Goal: Entertainment & Leisure: Consume media (video, audio)

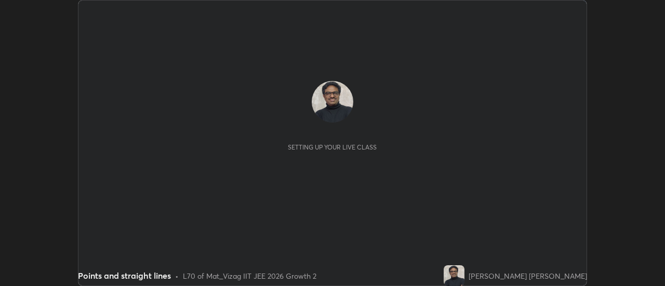
scroll to position [286, 665]
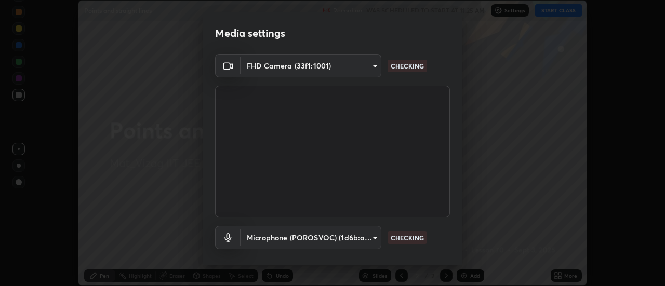
type input "c8d4d34ac1f352bb95d5f05a967dc34c6676a64432e358c7d9874fe1d0247c02"
type input "ce130775b7164724ad1ed5ad860966c1541d672b99243daa1c1c1b621aeed87d"
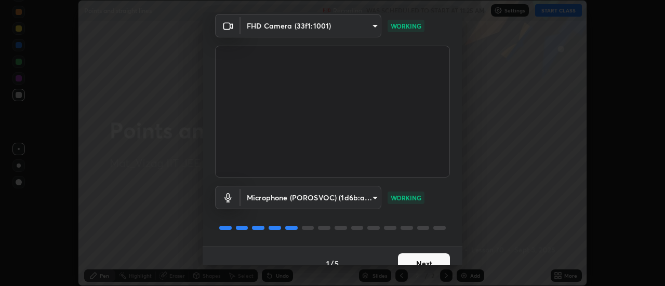
scroll to position [55, 0]
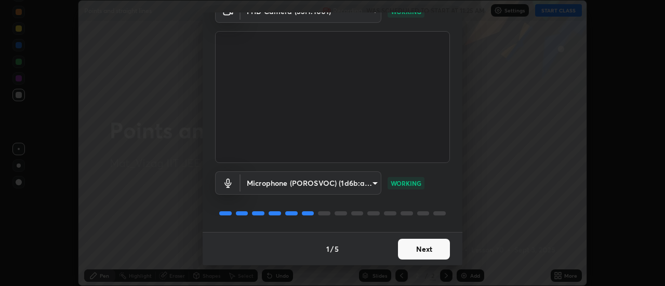
click at [432, 247] on button "Next" at bounding box center [424, 249] width 52 height 21
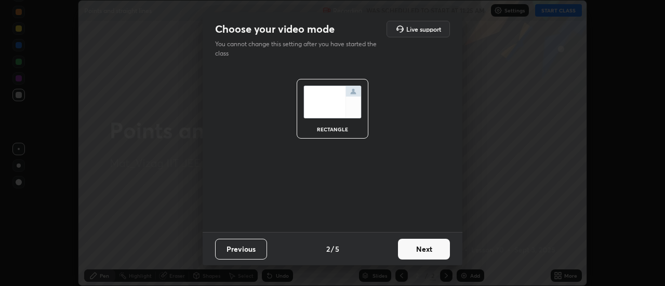
click at [435, 250] on button "Next" at bounding box center [424, 249] width 52 height 21
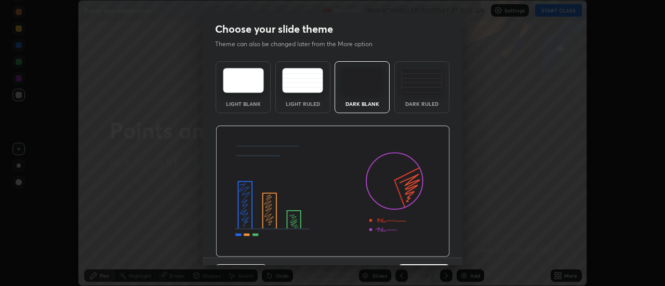
click at [430, 95] on div "Dark Ruled" at bounding box center [421, 87] width 55 height 52
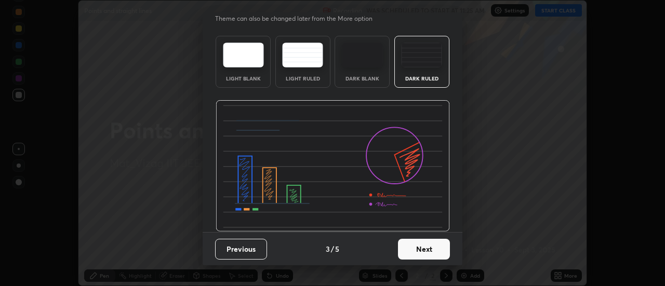
click at [431, 248] on button "Next" at bounding box center [424, 249] width 52 height 21
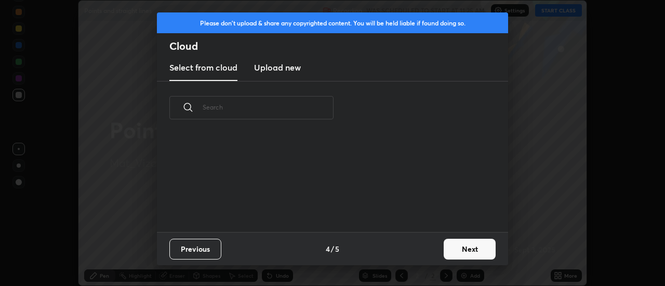
scroll to position [98, 334]
click at [463, 250] on button "Next" at bounding box center [470, 249] width 52 height 21
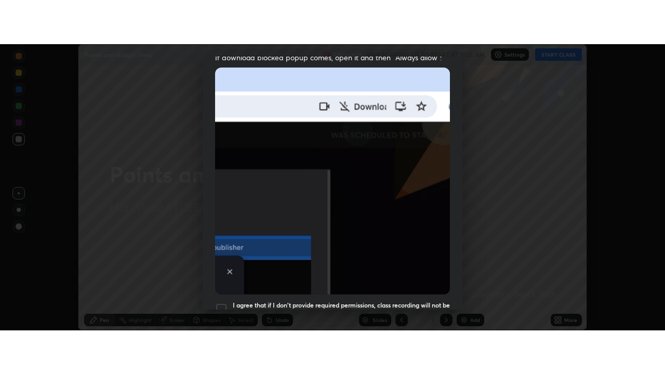
scroll to position [267, 0]
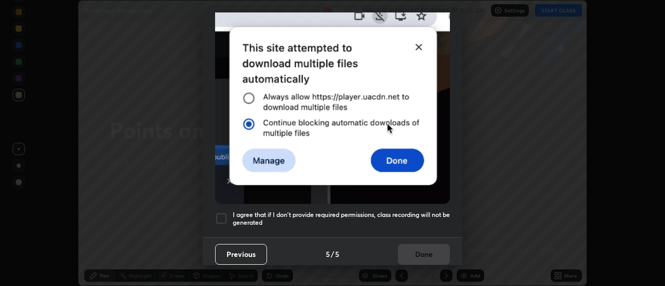
click at [400, 217] on h5 "I agree that if I don't provide required permissions, class recording will not …" at bounding box center [341, 219] width 217 height 16
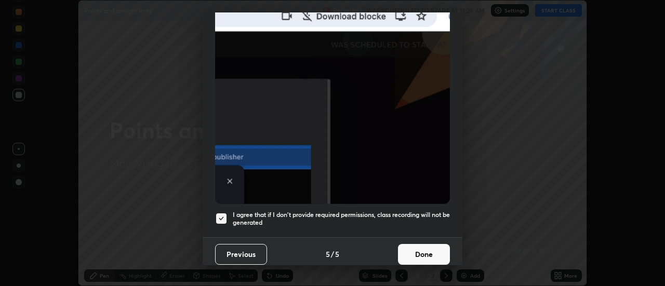
click at [419, 255] on button "Done" at bounding box center [424, 254] width 52 height 21
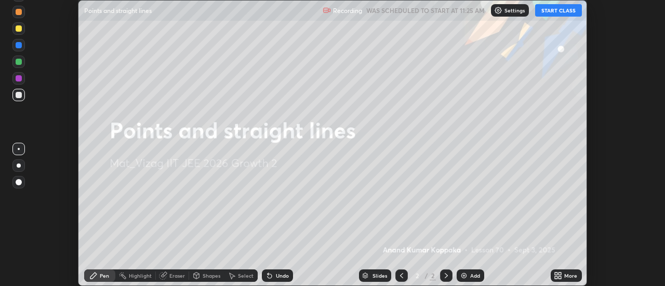
click at [570, 12] on button "START CLASS" at bounding box center [558, 10] width 47 height 12
click at [566, 275] on div "More" at bounding box center [570, 275] width 13 height 5
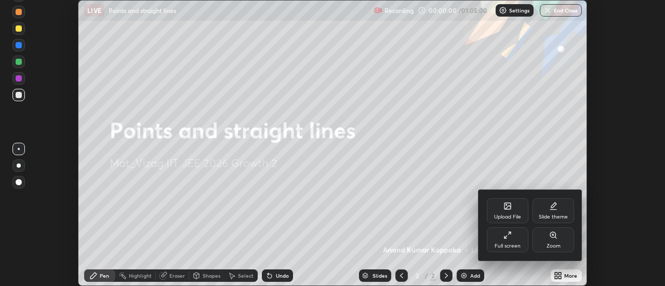
click at [510, 245] on div "Full screen" at bounding box center [508, 246] width 26 height 5
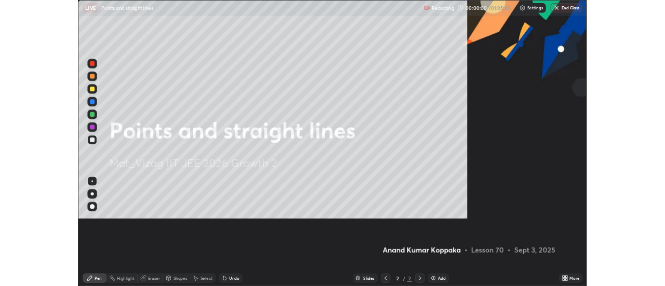
scroll to position [374, 665]
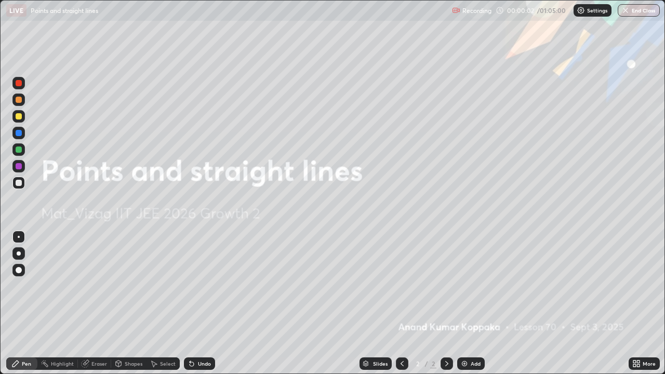
click at [478, 286] on div "Add" at bounding box center [476, 363] width 10 height 5
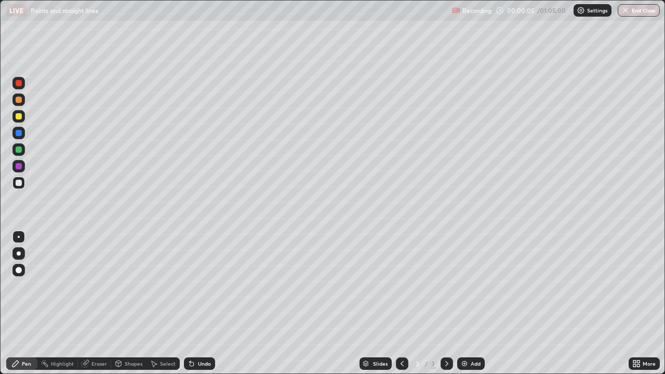
click at [19, 247] on div at bounding box center [18, 253] width 12 height 12
click at [21, 115] on div at bounding box center [19, 116] width 6 height 6
click at [20, 184] on div at bounding box center [19, 183] width 6 height 6
click at [21, 101] on div at bounding box center [19, 100] width 6 height 6
click at [23, 120] on div at bounding box center [18, 116] width 12 height 12
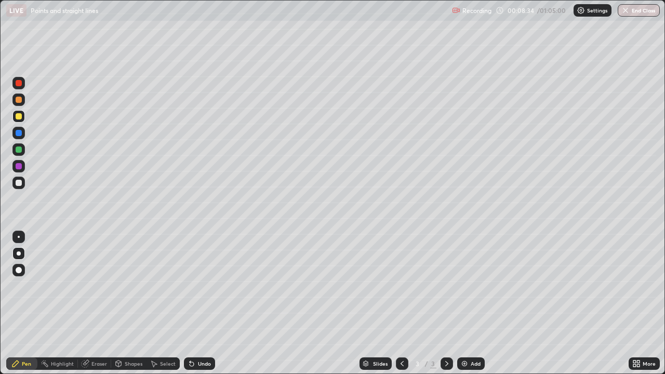
click at [21, 153] on div at bounding box center [18, 149] width 12 height 12
click at [22, 84] on div at bounding box center [18, 83] width 12 height 12
click at [19, 116] on div at bounding box center [19, 116] width 6 height 6
click at [19, 182] on div at bounding box center [19, 183] width 6 height 6
click at [20, 100] on div at bounding box center [19, 100] width 6 height 6
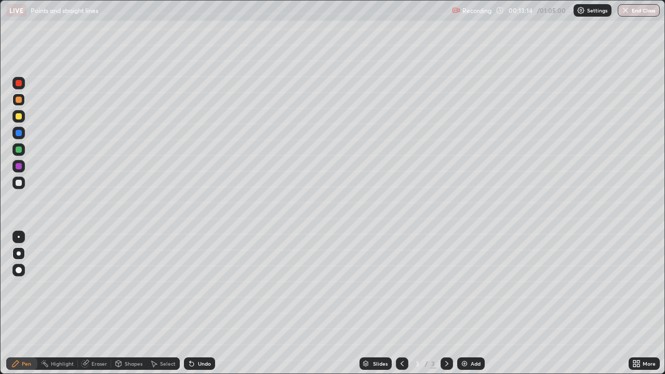
click at [471, 286] on div "Add" at bounding box center [476, 363] width 10 height 5
click at [19, 116] on div at bounding box center [19, 116] width 6 height 6
click at [23, 183] on div at bounding box center [18, 183] width 12 height 12
click at [201, 286] on div "Undo" at bounding box center [204, 363] width 13 height 5
click at [198, 286] on div "Undo" at bounding box center [204, 363] width 13 height 5
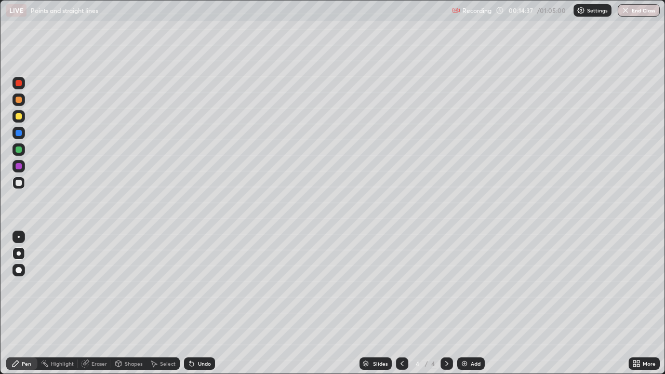
click at [21, 153] on div at bounding box center [18, 149] width 12 height 12
click at [19, 167] on div at bounding box center [19, 166] width 6 height 6
click at [16, 184] on div at bounding box center [19, 183] width 6 height 6
click at [93, 286] on div "Eraser" at bounding box center [99, 363] width 16 height 5
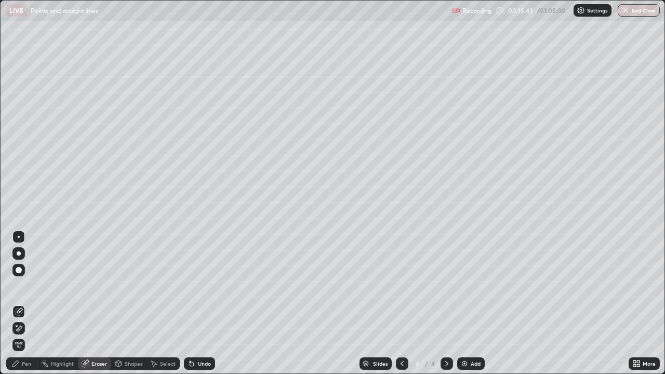
click at [19, 286] on icon at bounding box center [15, 364] width 8 height 8
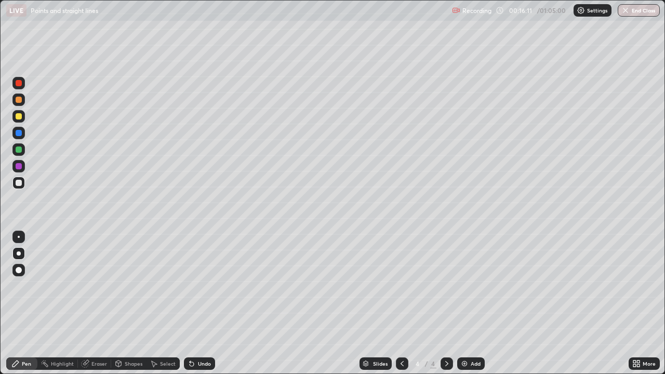
click at [203, 286] on div "Undo" at bounding box center [199, 364] width 31 height 12
click at [203, 286] on div "Undo" at bounding box center [204, 363] width 13 height 5
click at [199, 286] on div "Undo" at bounding box center [204, 363] width 13 height 5
click at [467, 286] on img at bounding box center [464, 364] width 8 height 8
click at [21, 115] on div at bounding box center [19, 116] width 6 height 6
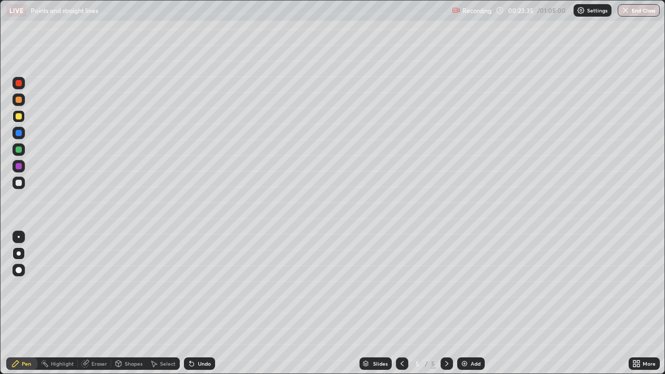
click at [97, 286] on div "Eraser" at bounding box center [99, 363] width 16 height 5
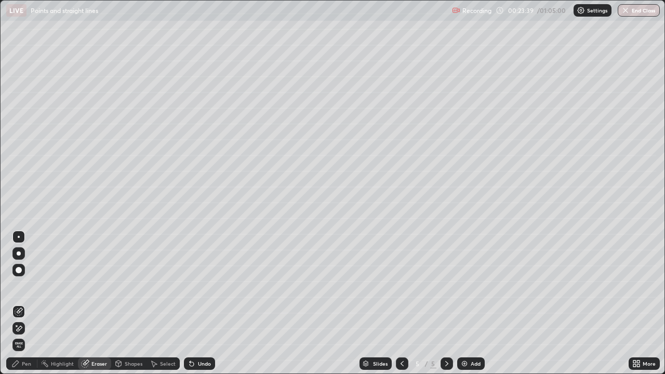
click at [25, 286] on div "Pen" at bounding box center [26, 363] width 9 height 5
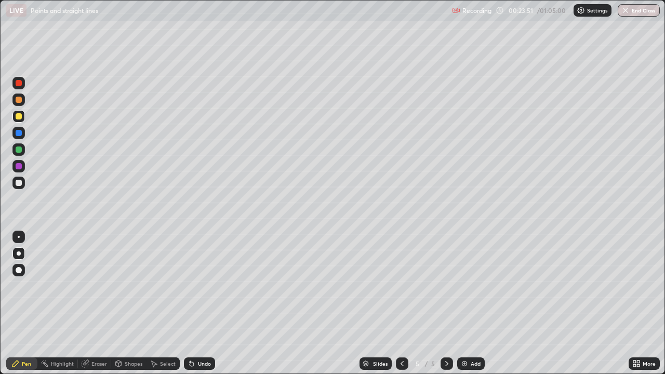
click at [20, 181] on div at bounding box center [19, 183] width 6 height 6
click at [21, 116] on div at bounding box center [19, 116] width 6 height 6
click at [22, 151] on div at bounding box center [18, 149] width 12 height 12
click at [19, 183] on div at bounding box center [19, 183] width 6 height 6
click at [472, 286] on div "Add" at bounding box center [471, 364] width 28 height 12
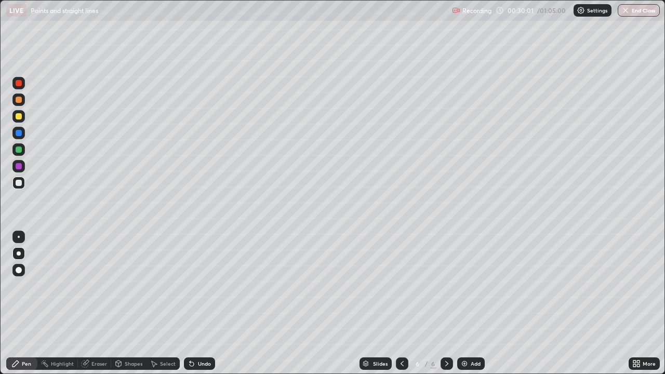
click at [19, 98] on div at bounding box center [19, 100] width 6 height 6
click at [17, 185] on div at bounding box center [19, 183] width 6 height 6
click at [98, 286] on div "Eraser" at bounding box center [99, 363] width 16 height 5
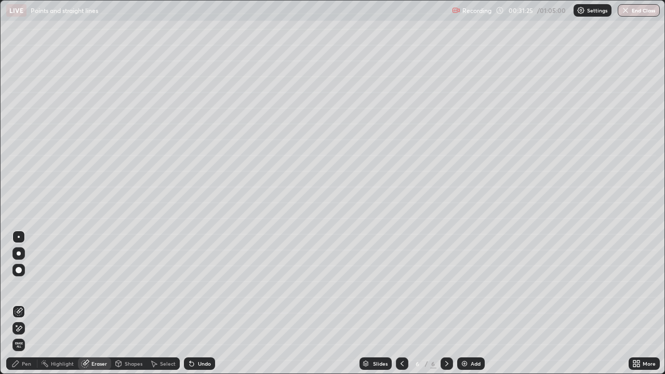
click at [26, 286] on div "Pen" at bounding box center [26, 363] width 9 height 5
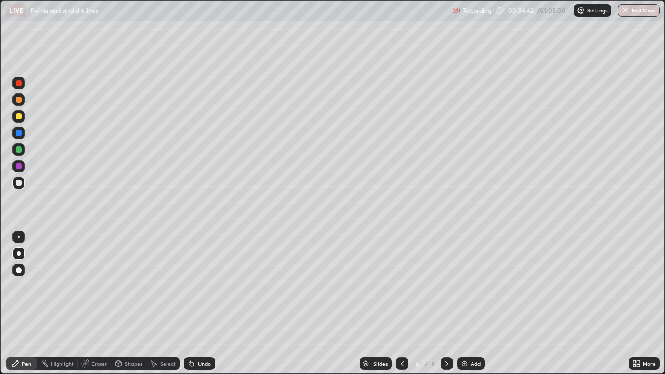
click at [198, 286] on div "Undo" at bounding box center [204, 363] width 13 height 5
click at [199, 286] on div "Undo" at bounding box center [204, 363] width 13 height 5
click at [471, 286] on div "Add" at bounding box center [476, 363] width 10 height 5
click at [24, 100] on div at bounding box center [18, 100] width 12 height 12
click at [200, 286] on div "Undo" at bounding box center [204, 363] width 13 height 5
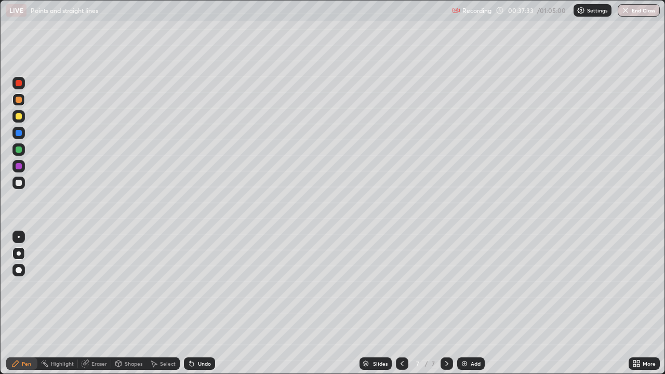
click at [198, 286] on div "Undo" at bounding box center [204, 363] width 13 height 5
click at [205, 286] on div "Undo" at bounding box center [204, 363] width 13 height 5
click at [19, 183] on div at bounding box center [19, 183] width 6 height 6
click at [19, 116] on div at bounding box center [19, 116] width 6 height 6
click at [23, 151] on div at bounding box center [18, 149] width 12 height 12
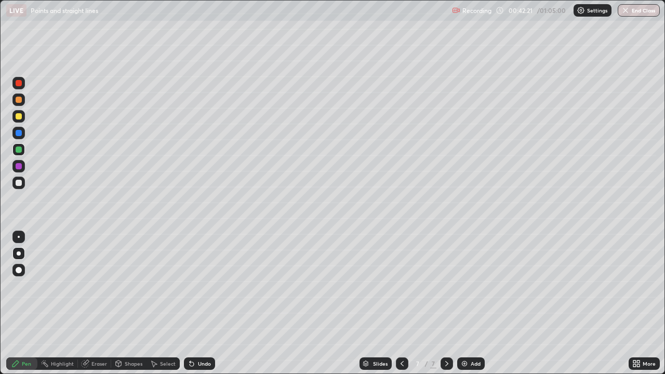
click at [199, 286] on div "Undo" at bounding box center [204, 363] width 13 height 5
click at [21, 182] on div at bounding box center [19, 183] width 6 height 6
click at [20, 151] on div at bounding box center [19, 150] width 6 height 6
click at [20, 118] on div at bounding box center [19, 116] width 6 height 6
click at [201, 286] on div "Undo" at bounding box center [204, 363] width 13 height 5
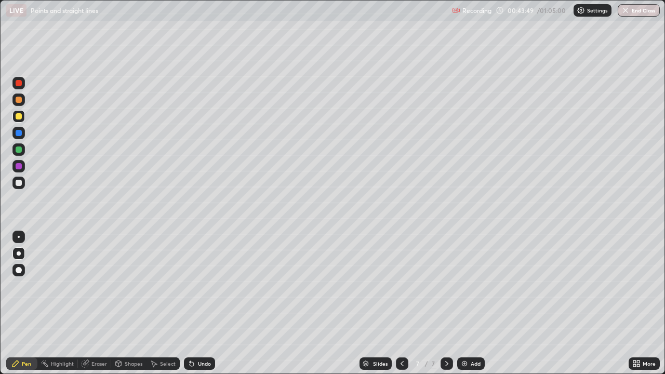
click at [204, 286] on div "Undo" at bounding box center [199, 364] width 31 height 12
click at [202, 286] on div "Undo" at bounding box center [204, 363] width 13 height 5
click at [204, 286] on div "Undo" at bounding box center [204, 363] width 13 height 5
click at [200, 286] on div "Undo" at bounding box center [204, 363] width 13 height 5
click at [20, 182] on div at bounding box center [19, 183] width 6 height 6
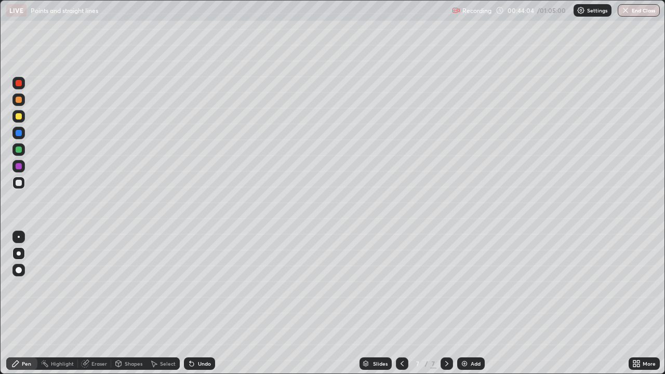
click at [21, 152] on div at bounding box center [19, 150] width 6 height 6
click at [20, 119] on div at bounding box center [19, 116] width 6 height 6
click at [20, 154] on div at bounding box center [18, 149] width 12 height 12
click at [22, 87] on div at bounding box center [18, 83] width 12 height 12
click at [20, 186] on div at bounding box center [19, 183] width 6 height 6
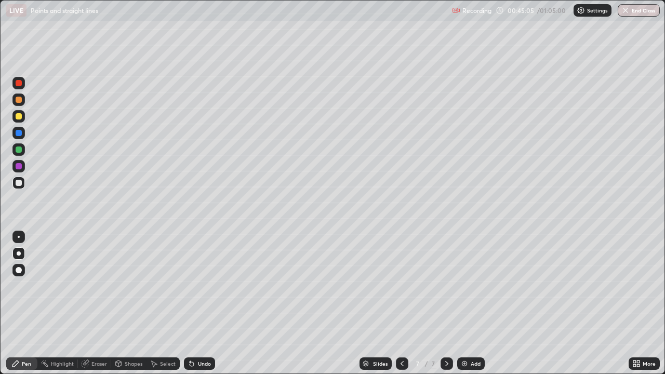
click at [210, 286] on div "Undo" at bounding box center [199, 364] width 31 height 12
click at [207, 286] on div "Undo" at bounding box center [204, 363] width 13 height 5
click at [203, 286] on div "Undo" at bounding box center [199, 364] width 31 height 12
click at [201, 286] on div "Undo" at bounding box center [204, 363] width 13 height 5
click at [20, 115] on div at bounding box center [19, 116] width 6 height 6
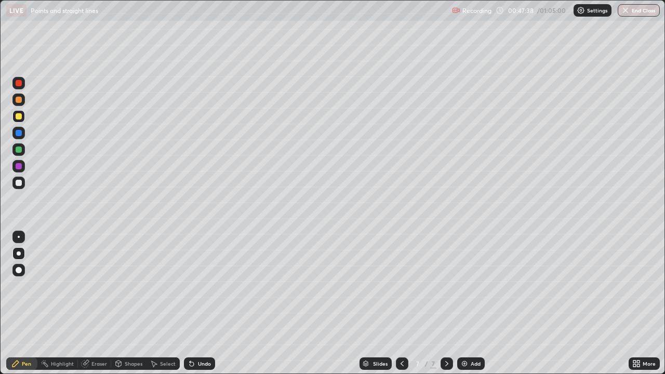
click at [20, 184] on div at bounding box center [19, 183] width 6 height 6
click at [21, 151] on div at bounding box center [19, 150] width 6 height 6
click at [20, 185] on div at bounding box center [19, 183] width 6 height 6
click at [198, 286] on div "Undo" at bounding box center [204, 363] width 13 height 5
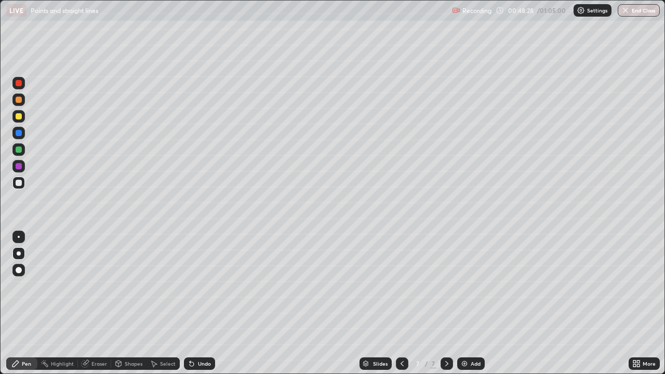
click at [200, 286] on div "Undo" at bounding box center [204, 363] width 13 height 5
click at [205, 286] on div "Undo" at bounding box center [204, 363] width 13 height 5
click at [206, 286] on div "Undo" at bounding box center [204, 363] width 13 height 5
click at [19, 170] on div at bounding box center [18, 166] width 12 height 12
click at [174, 286] on div "Select" at bounding box center [163, 363] width 33 height 21
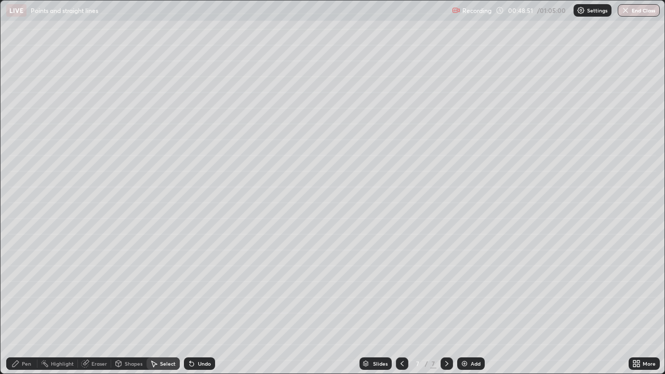
click at [176, 286] on div "Select" at bounding box center [163, 363] width 33 height 21
click at [189, 286] on div "0 ° Undo Copy Duplicate Duplicate to new slide Delete" at bounding box center [333, 187] width 664 height 373
click at [175, 286] on div "Select" at bounding box center [163, 364] width 33 height 12
click at [18, 286] on icon at bounding box center [15, 364] width 8 height 8
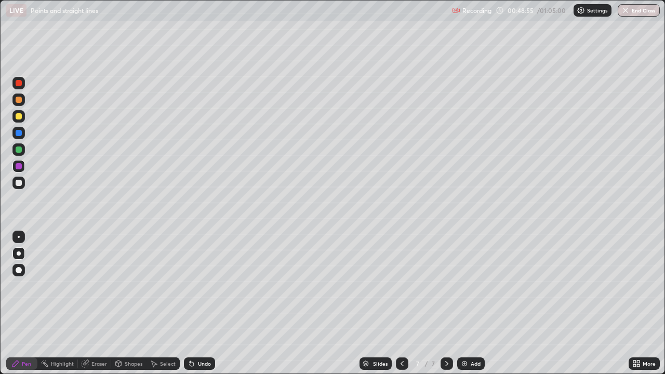
click at [180, 286] on div "Undo" at bounding box center [197, 363] width 35 height 21
click at [95, 286] on div "Eraser" at bounding box center [99, 363] width 16 height 5
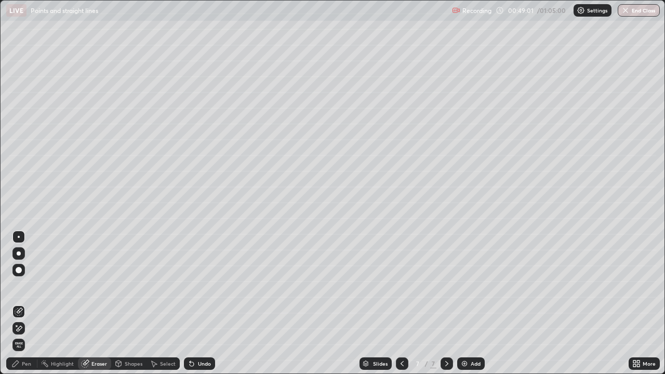
click at [20, 286] on div "Pen" at bounding box center [21, 364] width 31 height 12
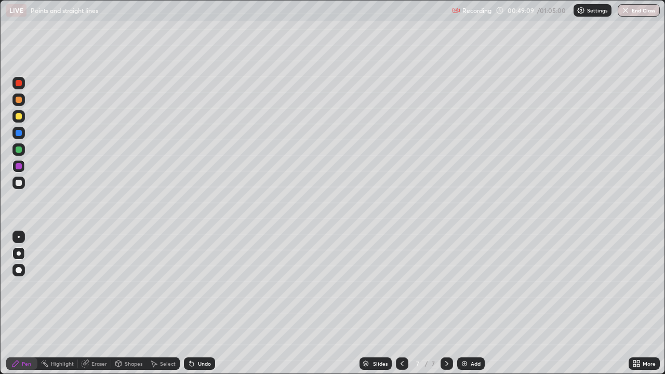
click at [22, 84] on div at bounding box center [18, 83] width 12 height 12
click at [18, 184] on div at bounding box center [19, 183] width 6 height 6
click at [19, 150] on div at bounding box center [19, 150] width 6 height 6
click at [17, 286] on div "Pen" at bounding box center [21, 364] width 31 height 12
click at [98, 286] on div "Eraser" at bounding box center [99, 363] width 16 height 5
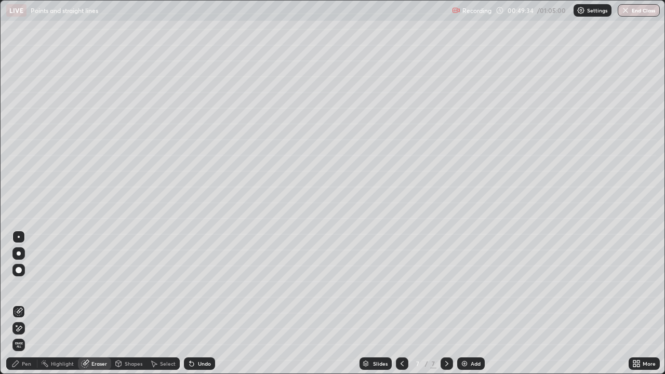
click at [21, 286] on div "Pen" at bounding box center [21, 364] width 31 height 12
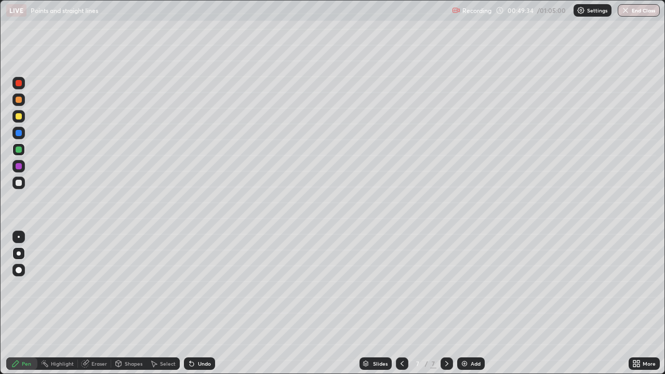
click at [20, 170] on div at bounding box center [18, 166] width 12 height 12
click at [19, 85] on div at bounding box center [19, 83] width 6 height 6
click at [19, 183] on div at bounding box center [19, 183] width 6 height 6
click at [465, 286] on img at bounding box center [464, 364] width 8 height 8
click at [406, 286] on div at bounding box center [402, 364] width 12 height 12
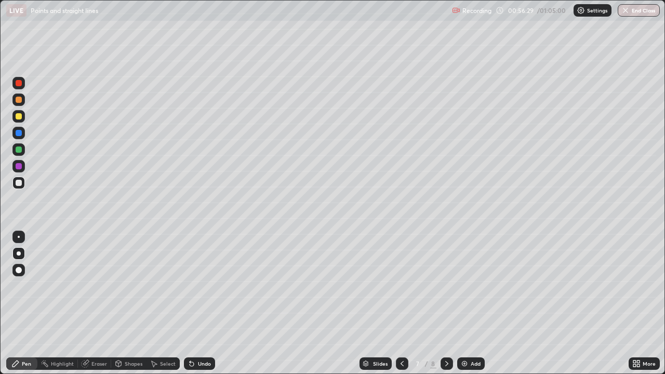
click at [638, 15] on button "End Class" at bounding box center [639, 10] width 42 height 12
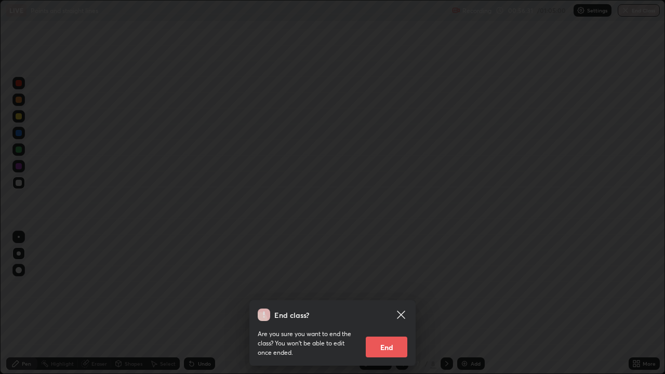
click at [384, 286] on button "End" at bounding box center [387, 347] width 42 height 21
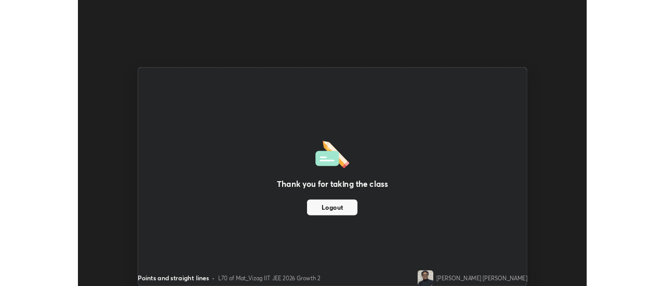
scroll to position [51682, 51303]
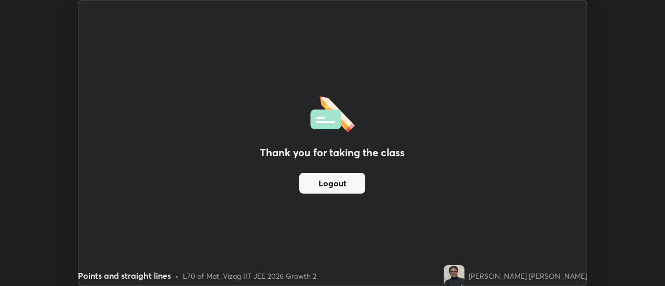
click at [486, 52] on div "Thank you for taking the class Logout" at bounding box center [332, 143] width 508 height 285
